Goal: Transaction & Acquisition: Book appointment/travel/reservation

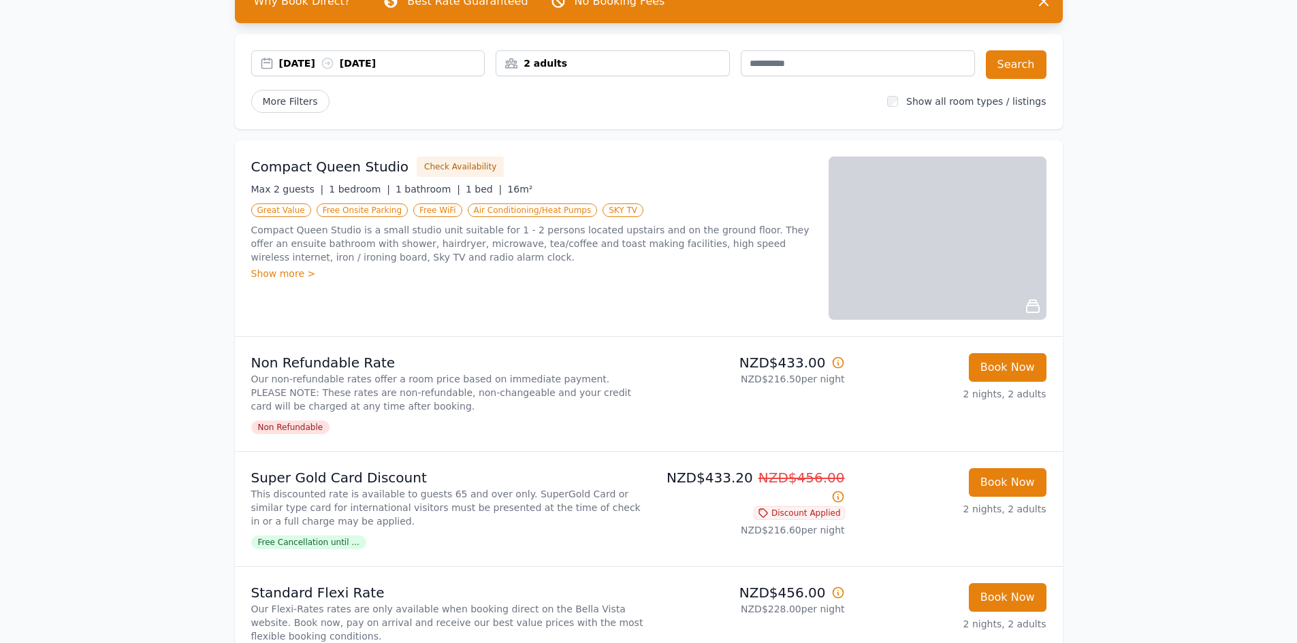
scroll to position [68, 0]
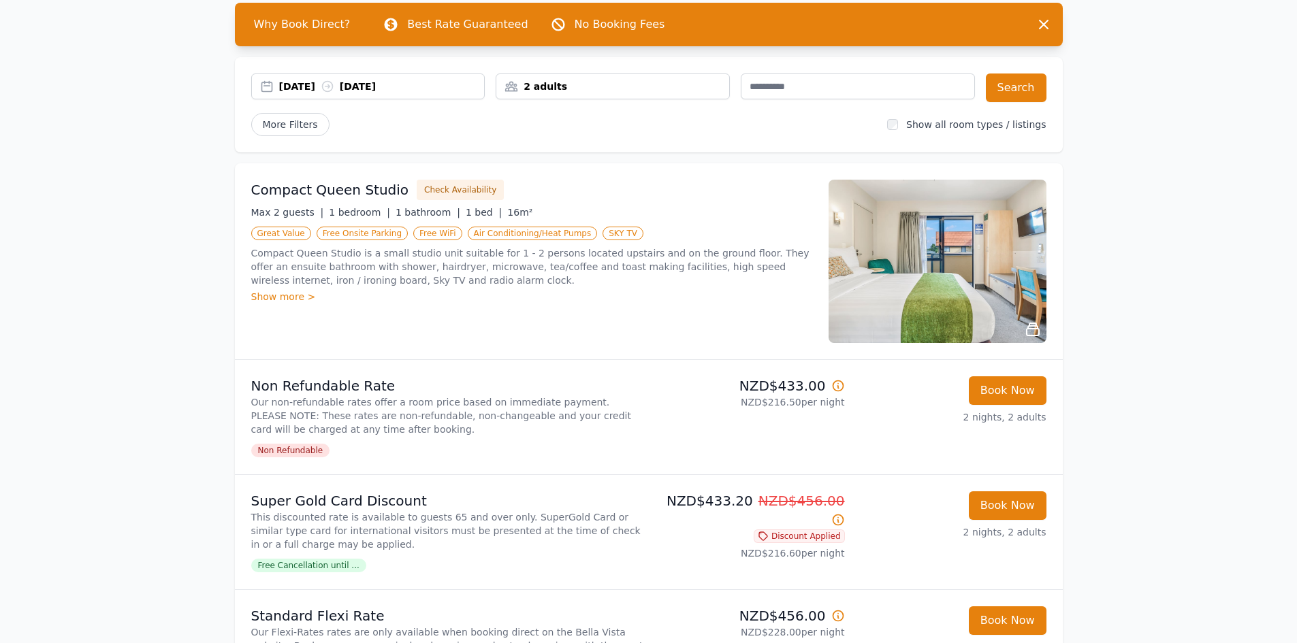
click at [264, 299] on div "Show more >" at bounding box center [531, 297] width 561 height 14
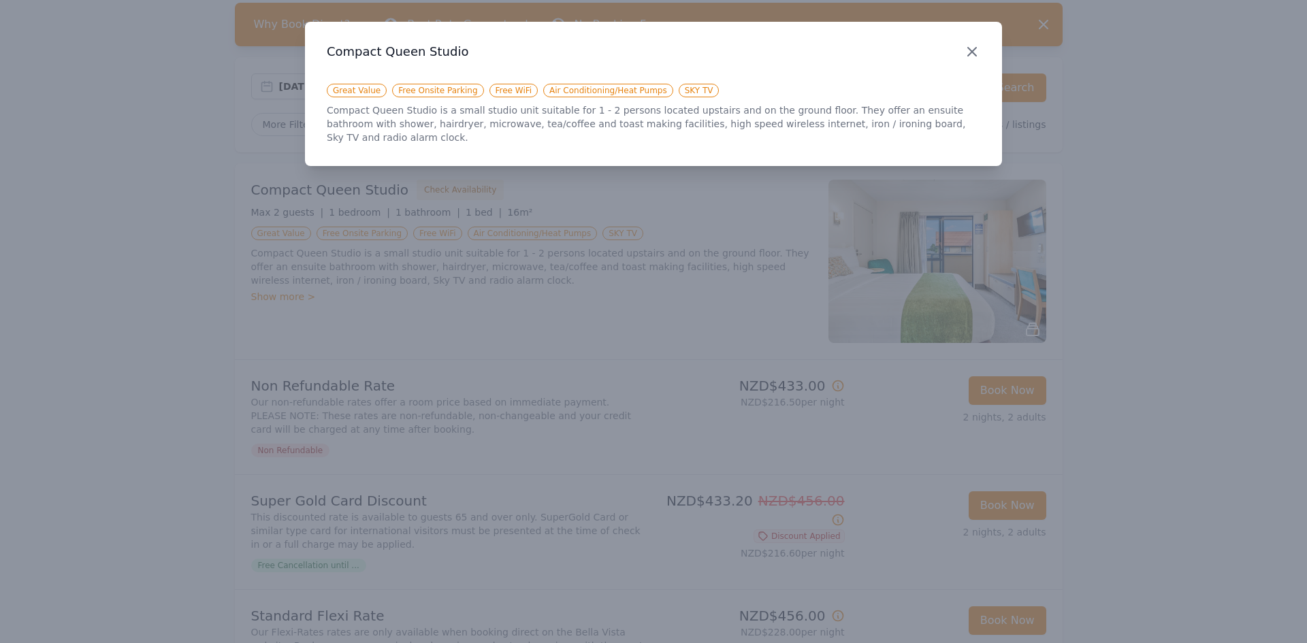
click at [974, 52] on icon "button" at bounding box center [972, 52] width 8 height 8
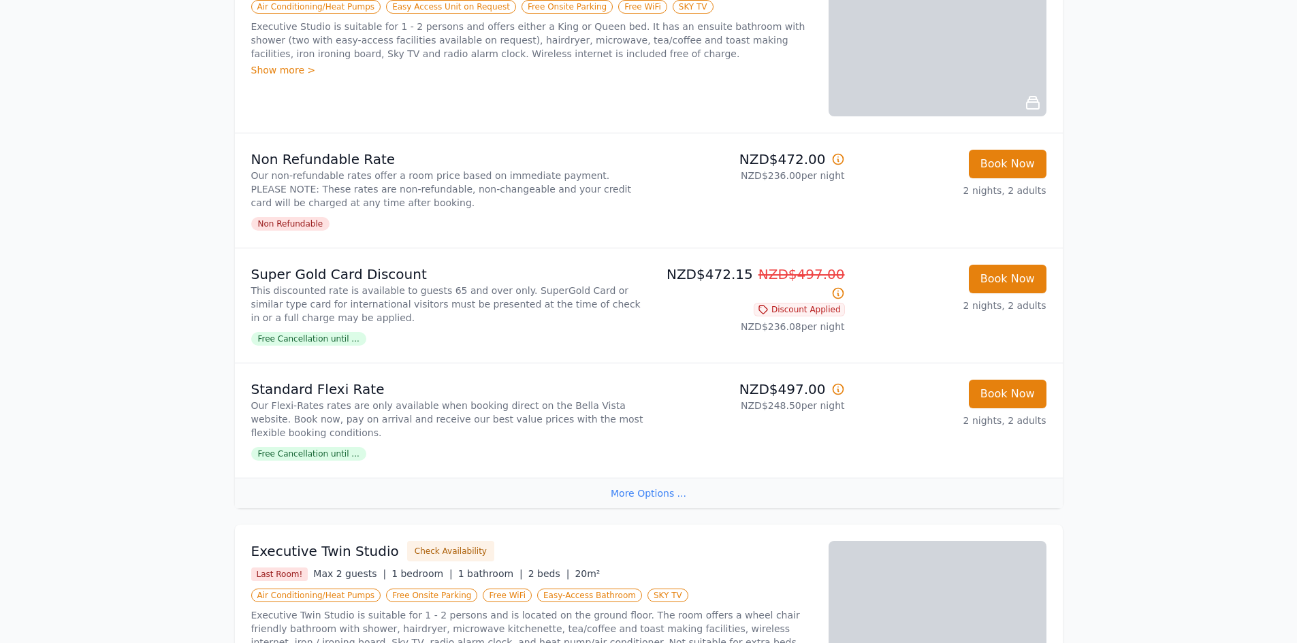
scroll to position [885, 0]
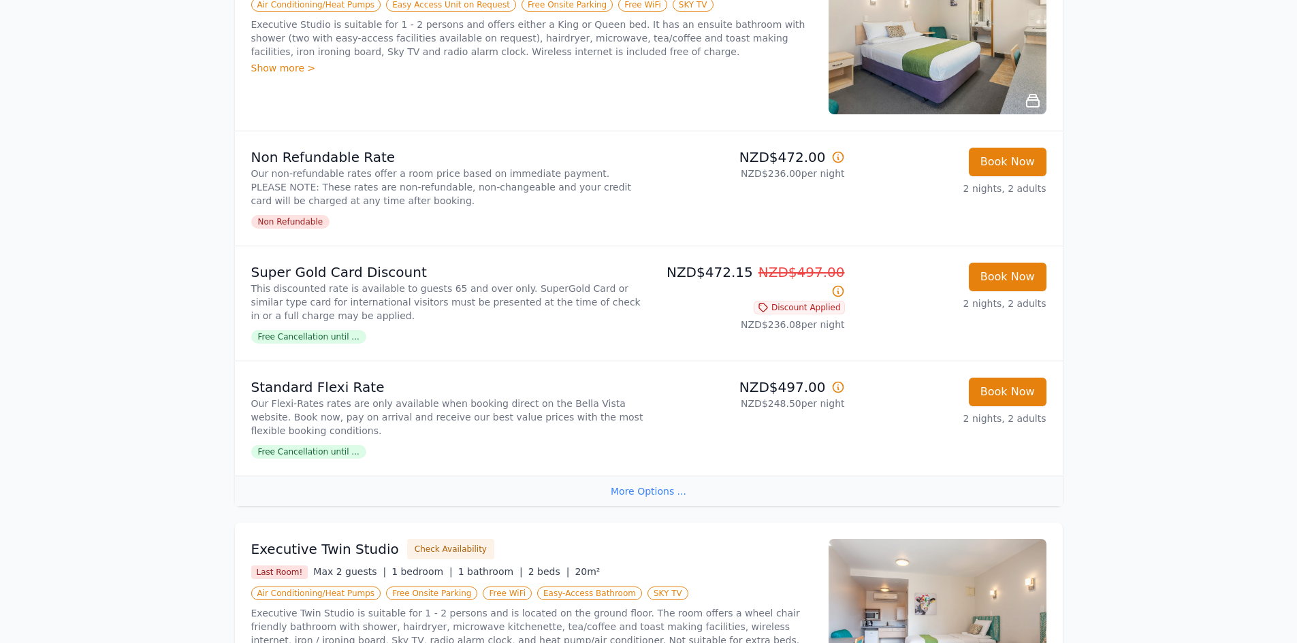
click at [336, 339] on span "Free Cancellation until ..." at bounding box center [308, 337] width 115 height 14
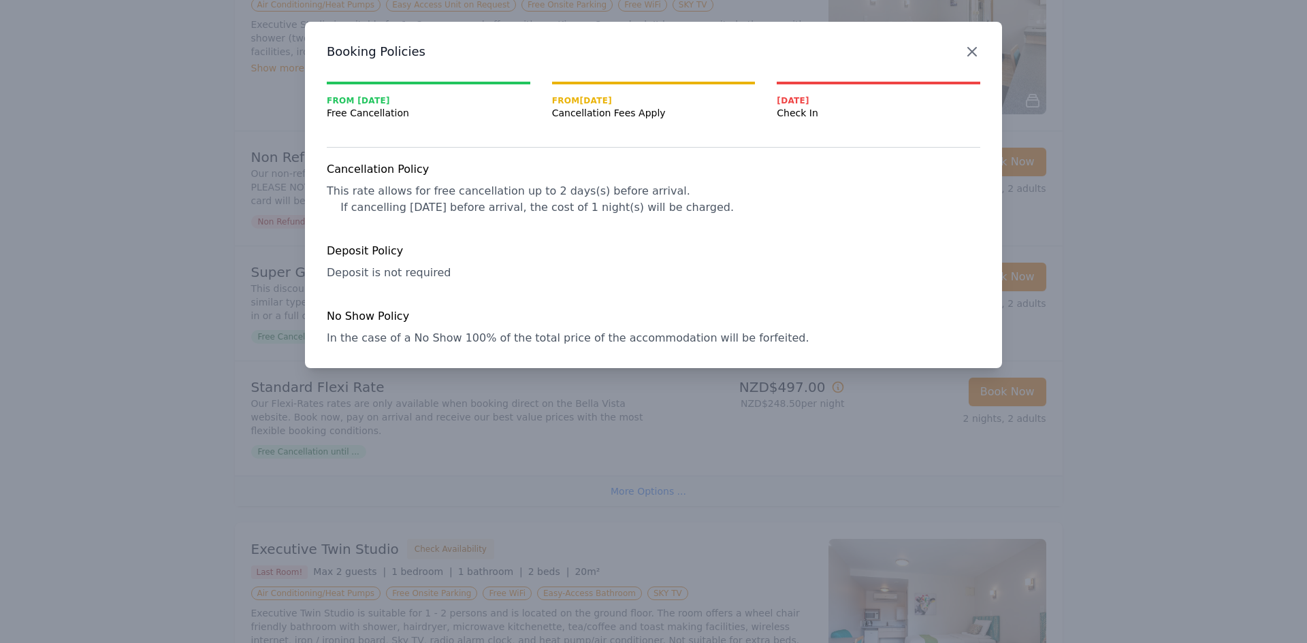
click at [977, 54] on icon "button" at bounding box center [972, 52] width 16 height 16
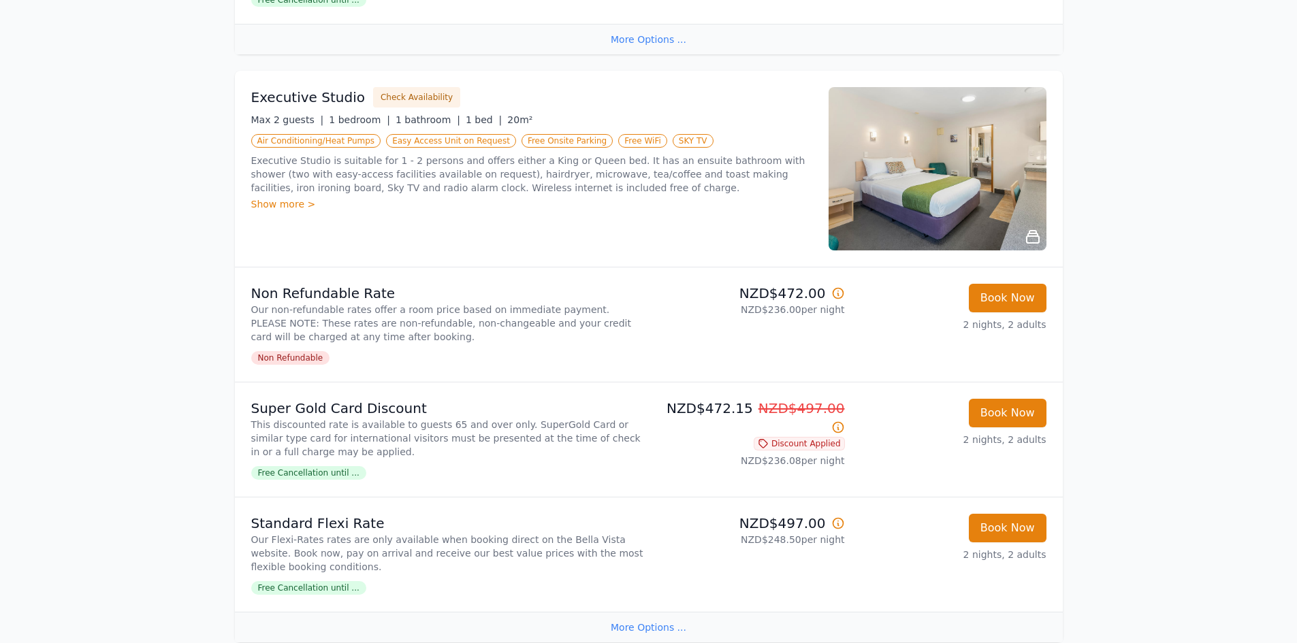
scroll to position [681, 0]
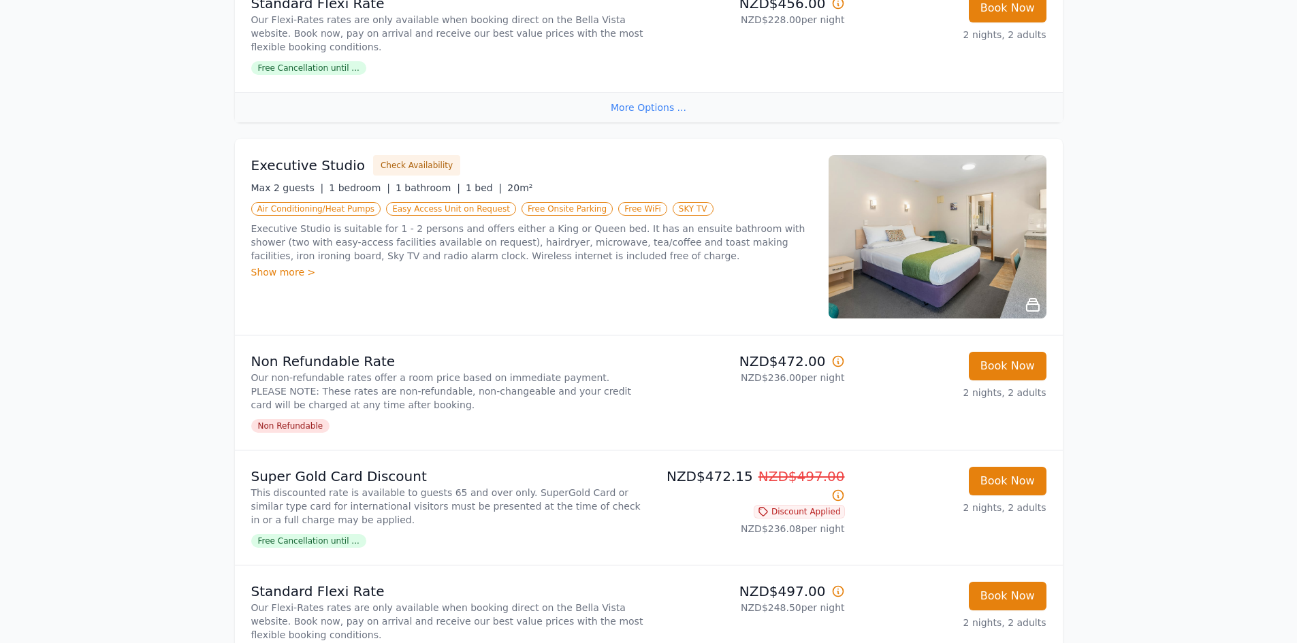
click at [942, 249] on img at bounding box center [938, 236] width 218 height 163
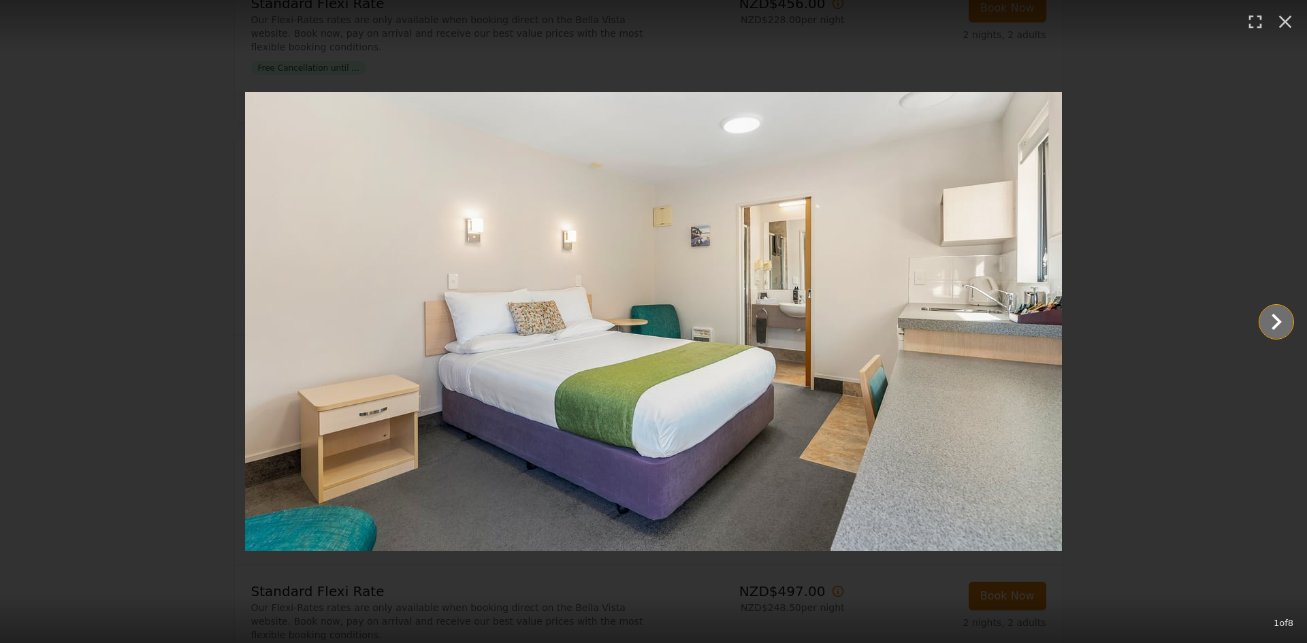
click at [1279, 322] on icon "Show slide 2 of 8" at bounding box center [1277, 322] width 10 height 16
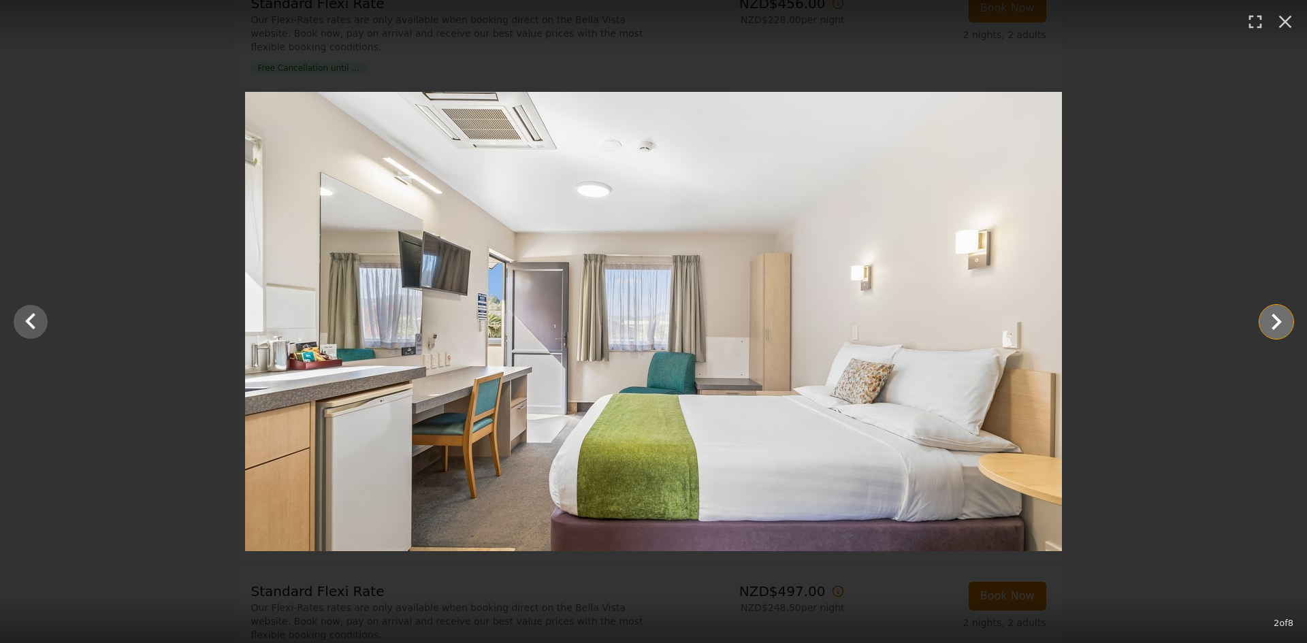
click at [1281, 322] on icon "Show slide 3 of 8" at bounding box center [1277, 322] width 10 height 16
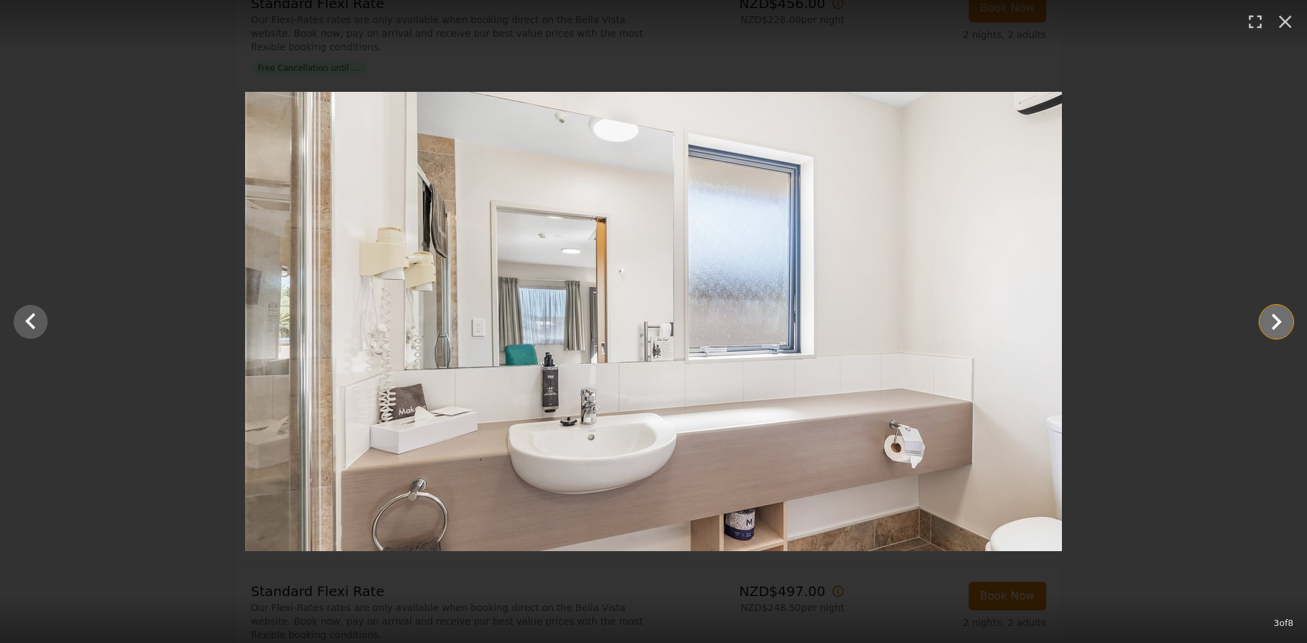
click at [1281, 322] on icon "Show slide 4 of 8" at bounding box center [1277, 322] width 10 height 16
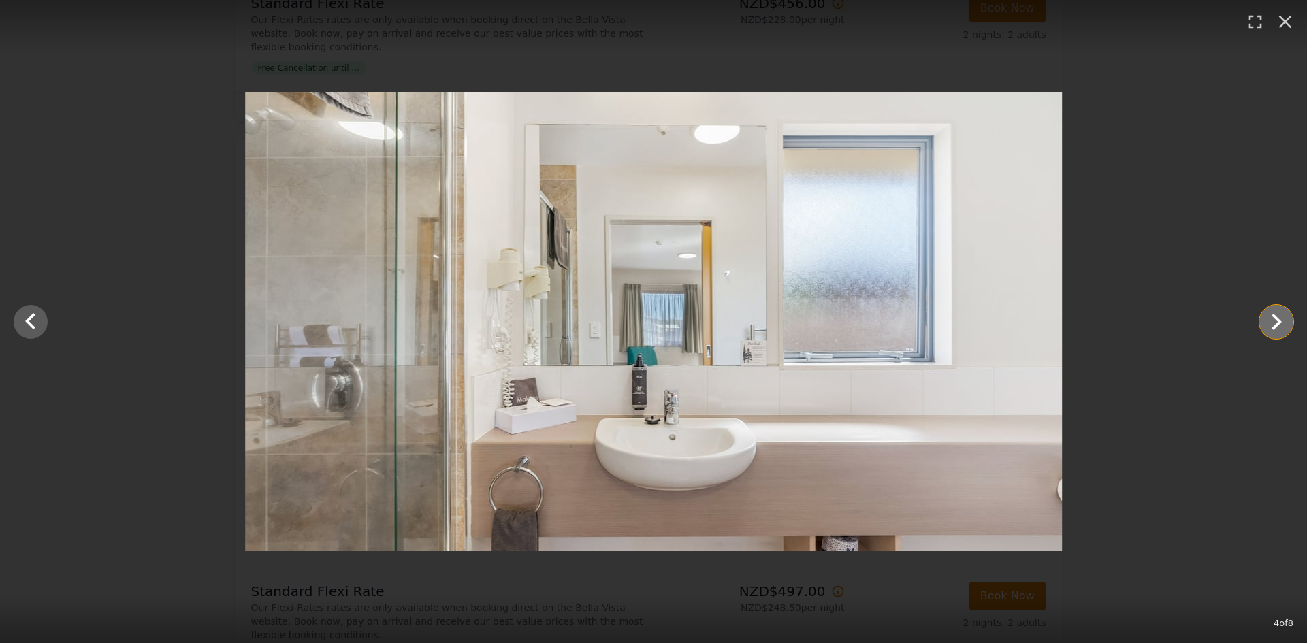
click at [1281, 322] on icon "Show slide 5 of 8" at bounding box center [1277, 322] width 10 height 16
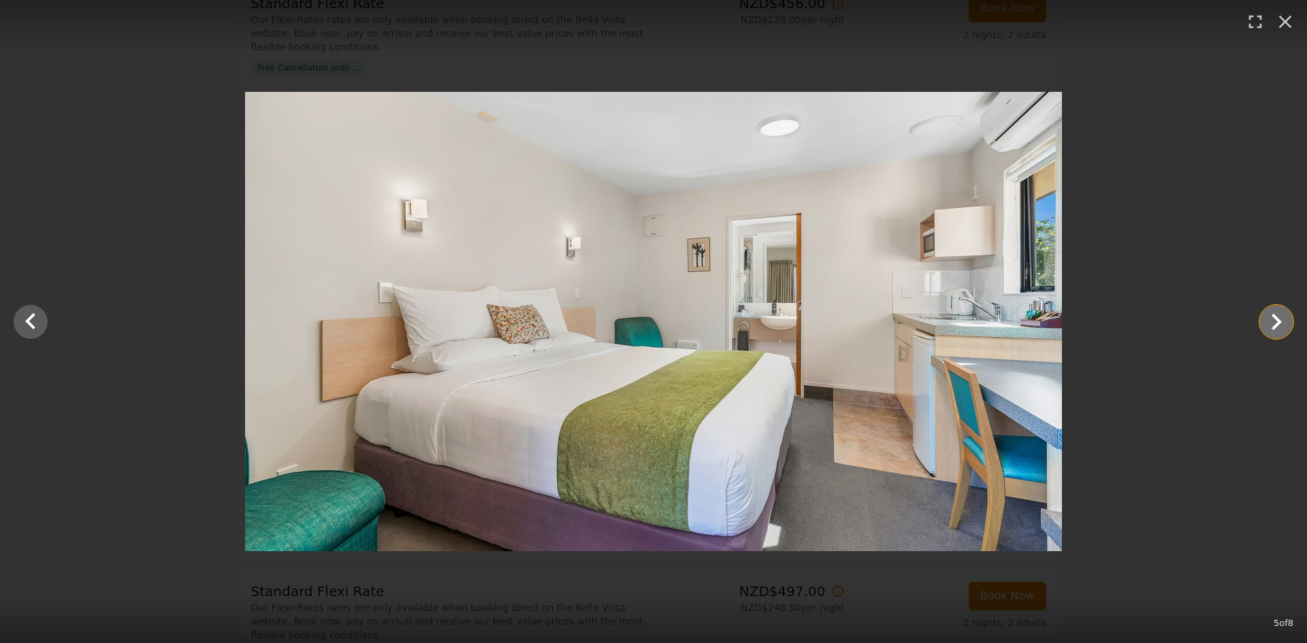
click at [1281, 322] on icon "Show slide 6 of 8" at bounding box center [1277, 322] width 10 height 16
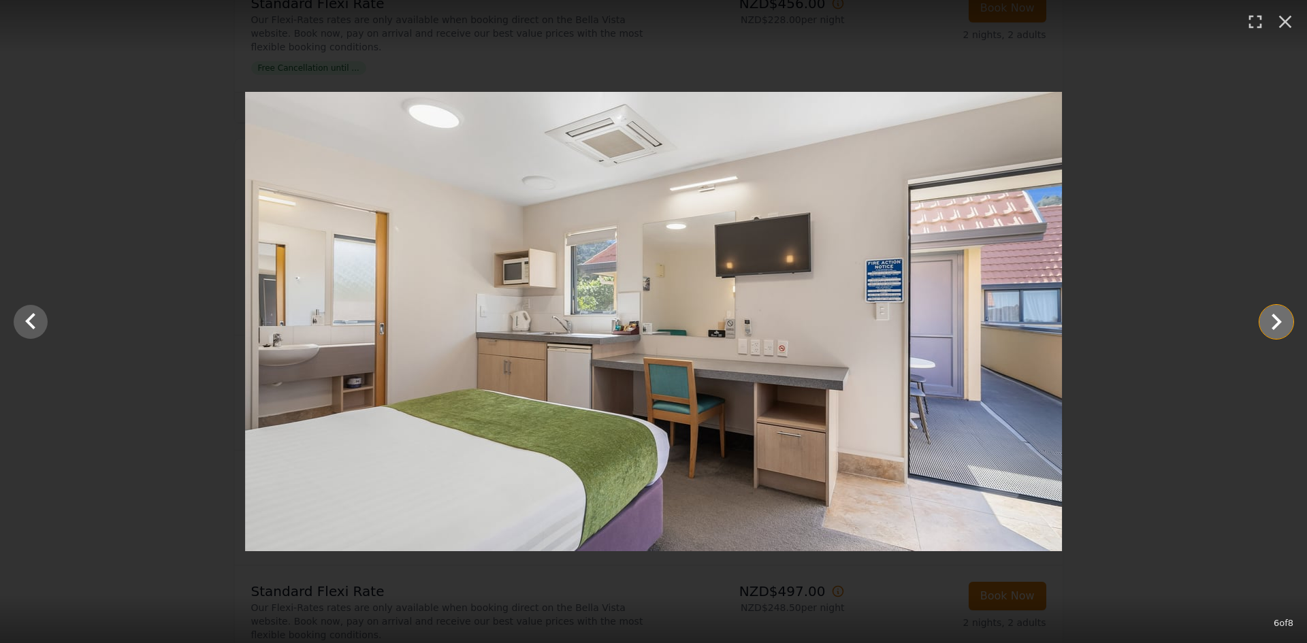
click at [1281, 322] on icon "Show slide 7 of 8" at bounding box center [1277, 322] width 10 height 16
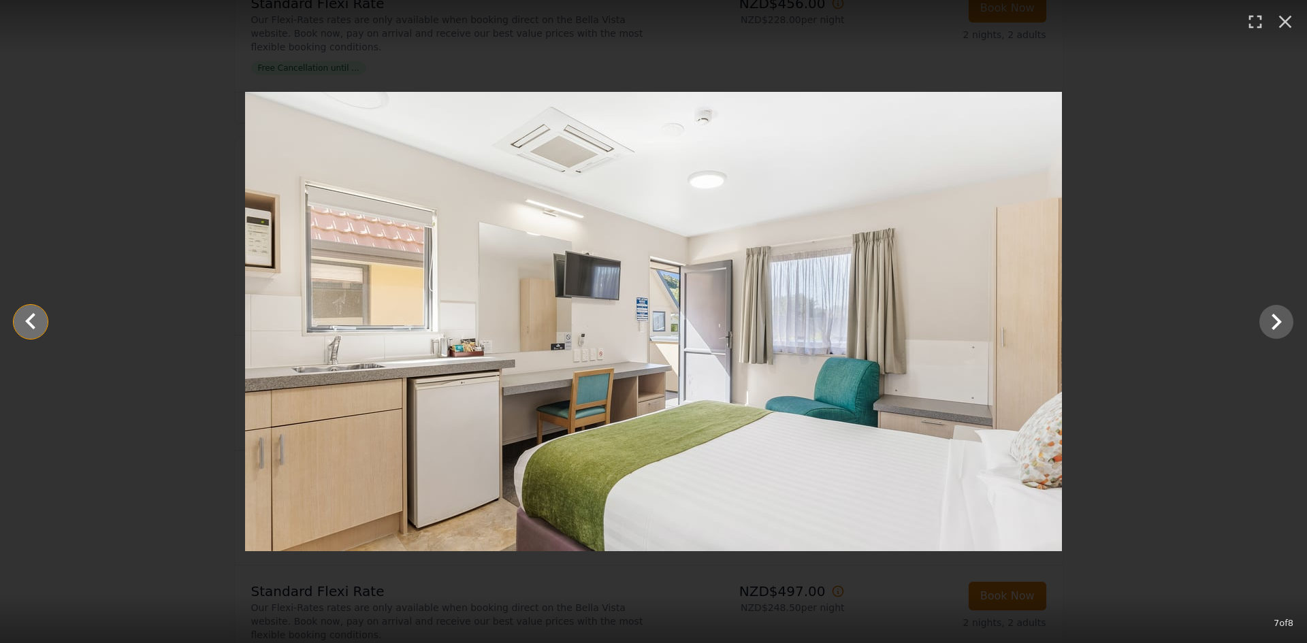
click at [34, 316] on icon "Show slide 6 of 8" at bounding box center [30, 321] width 10 height 16
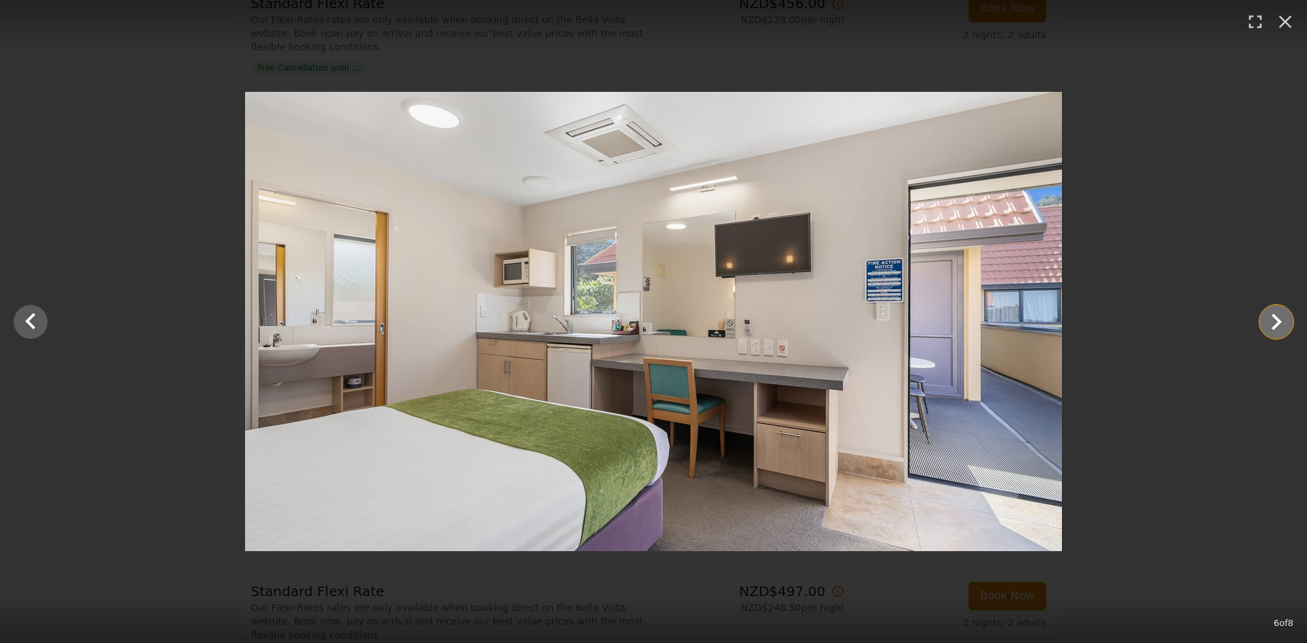
click at [1276, 320] on icon "Show slide 7 of 8" at bounding box center [1276, 322] width 33 height 33
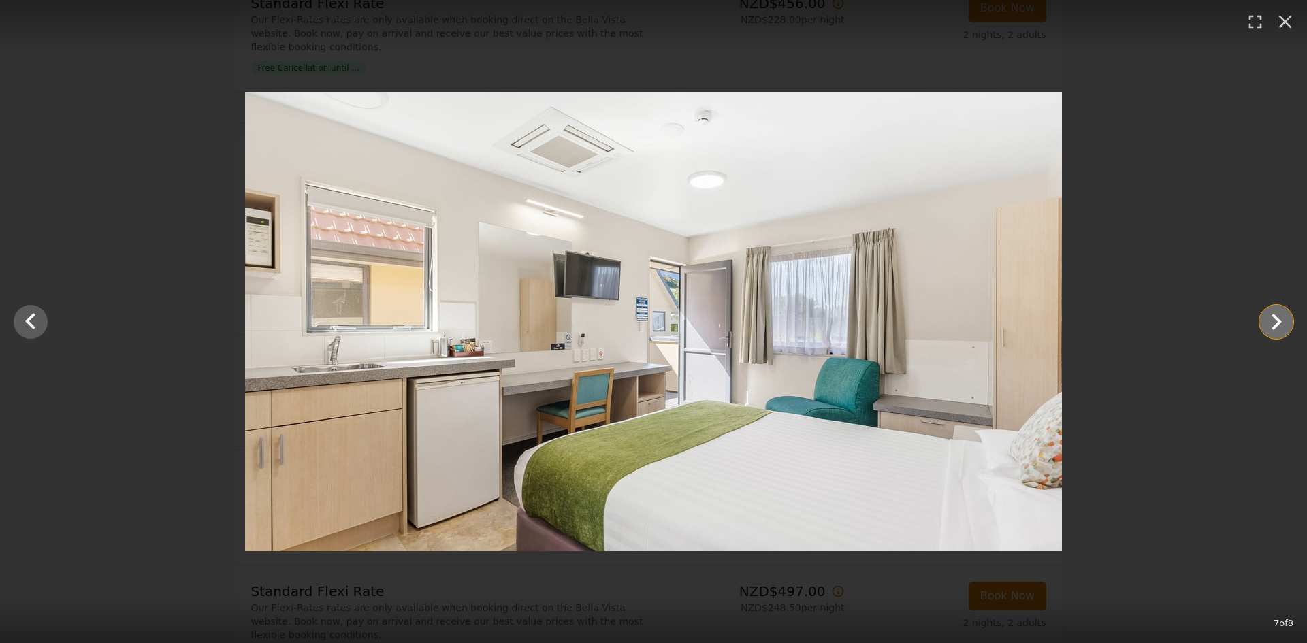
click at [1276, 320] on icon "Show slide 8 of 8" at bounding box center [1276, 322] width 33 height 33
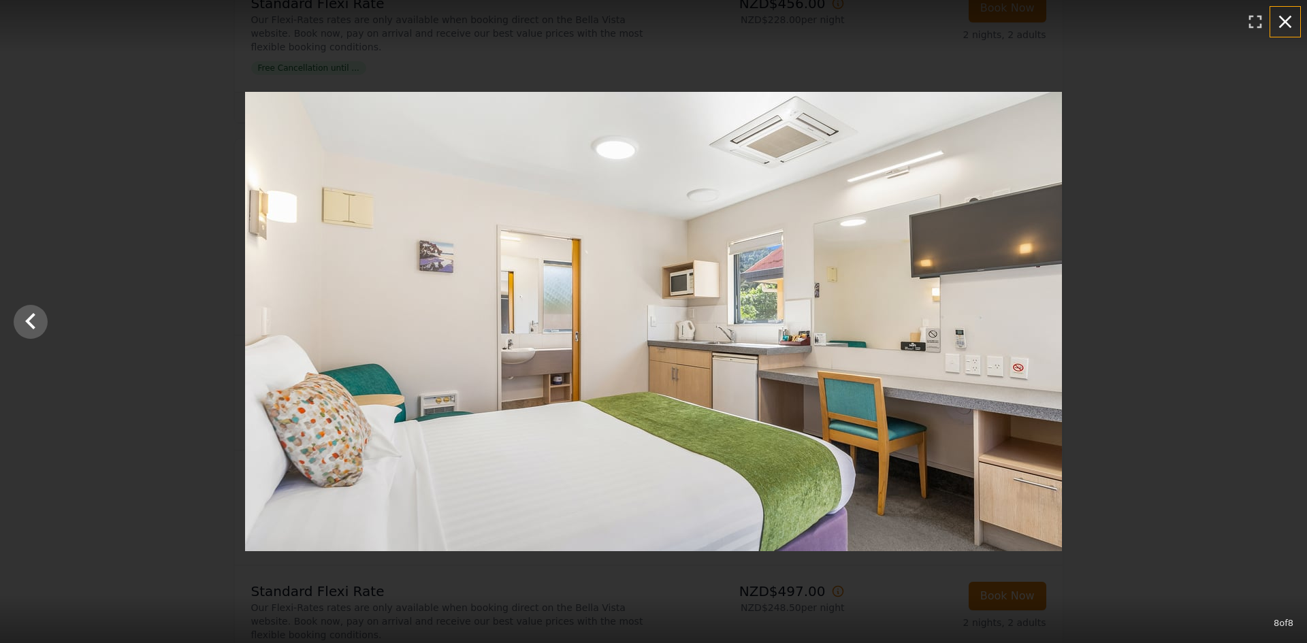
click at [1288, 27] on icon "button" at bounding box center [1286, 22] width 22 height 22
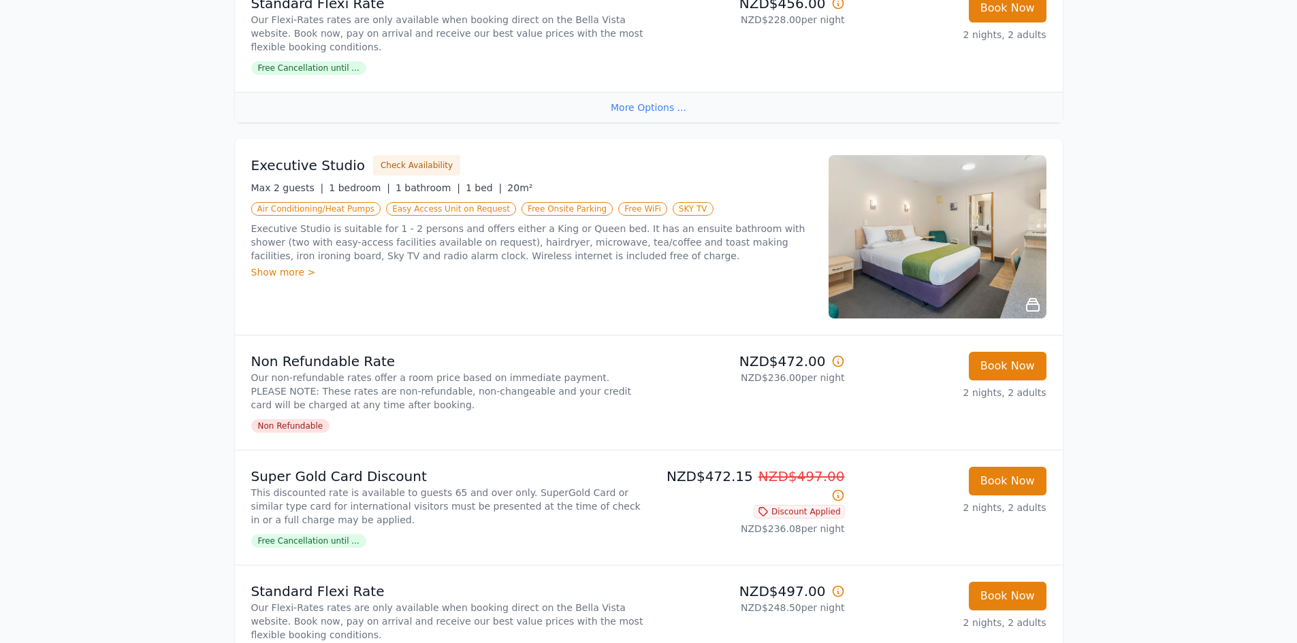
click at [286, 273] on div "Show more >" at bounding box center [531, 273] width 561 height 14
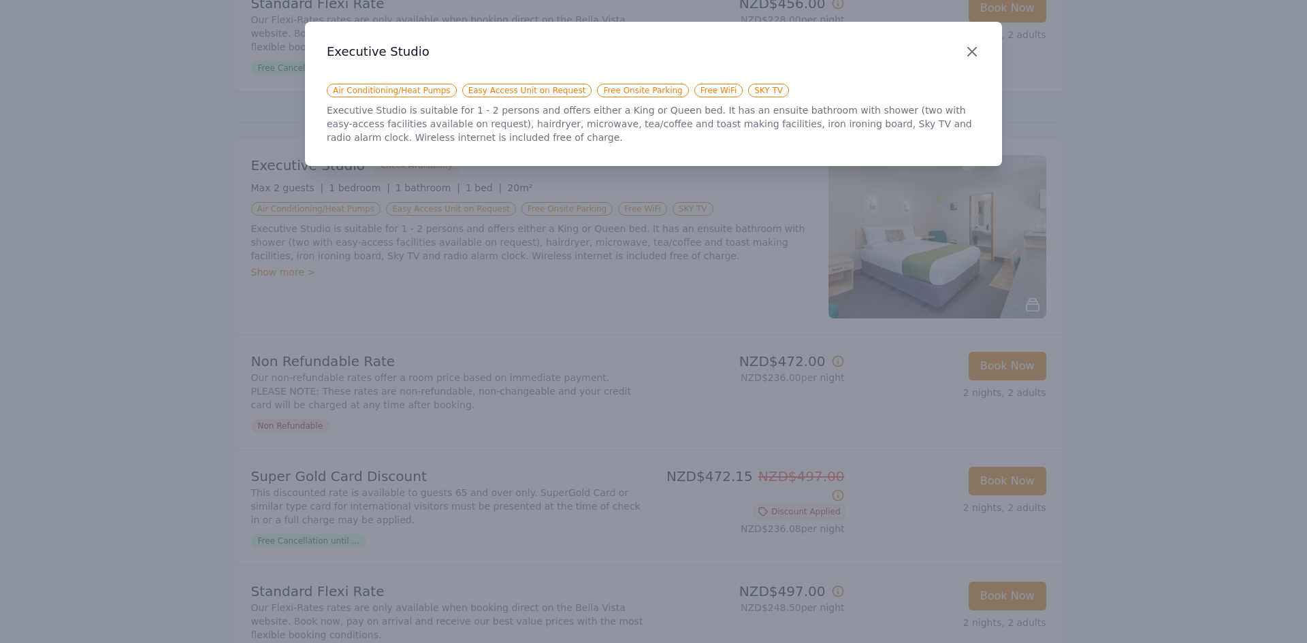
click at [976, 47] on icon "button" at bounding box center [972, 52] width 16 height 16
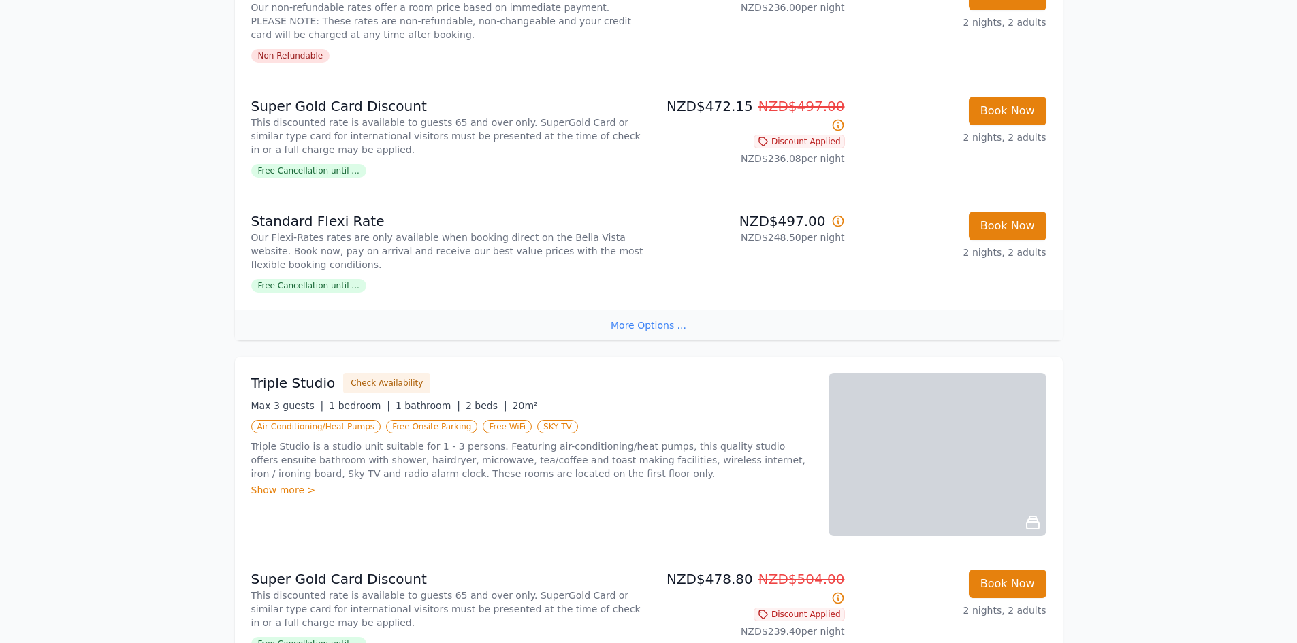
scroll to position [1634, 0]
